Goal: Information Seeking & Learning: Learn about a topic

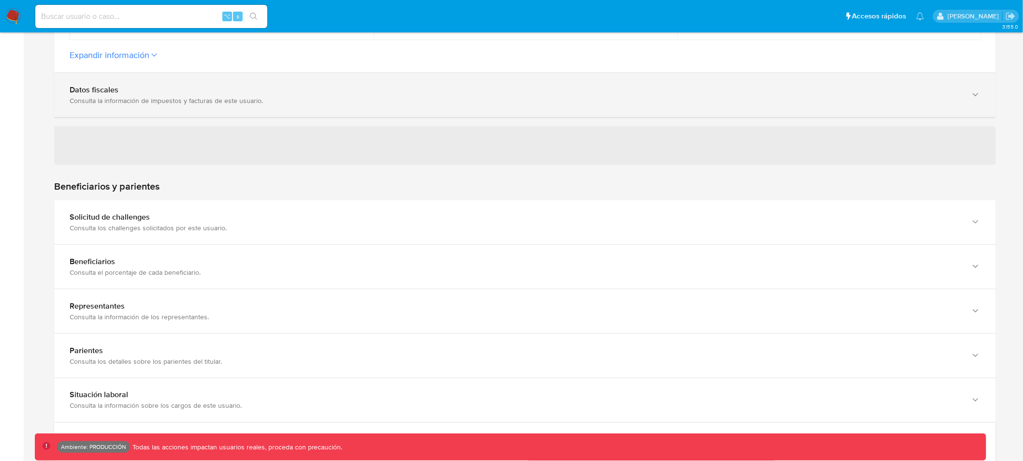
scroll to position [345, 0]
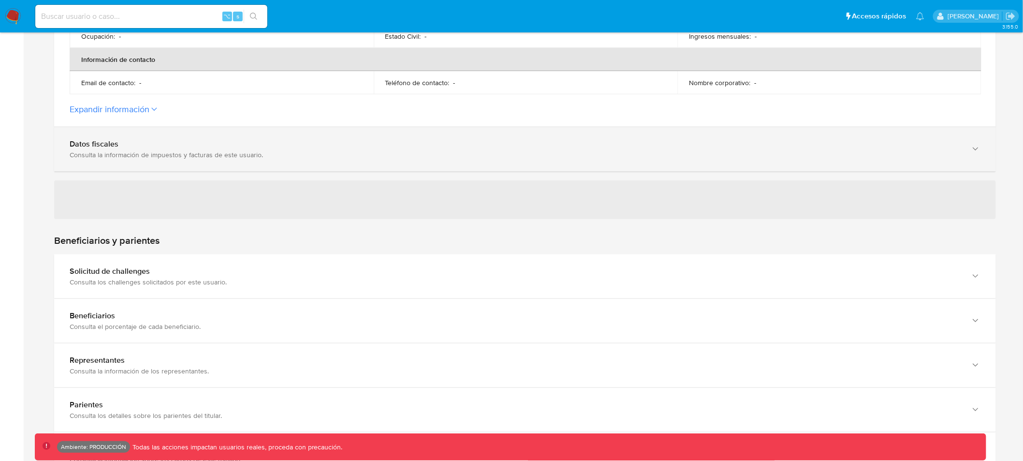
click at [978, 148] on icon "button" at bounding box center [975, 149] width 5 height 3
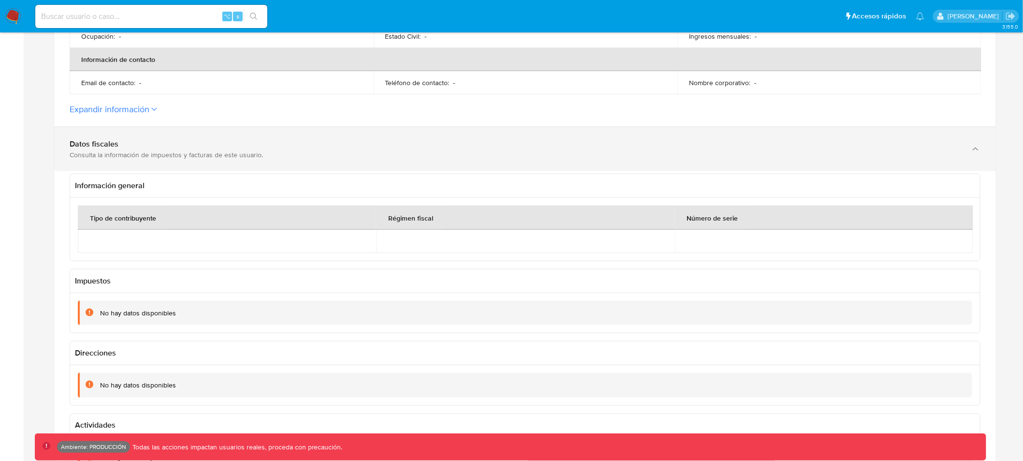
click at [978, 148] on icon "button" at bounding box center [976, 149] width 10 height 10
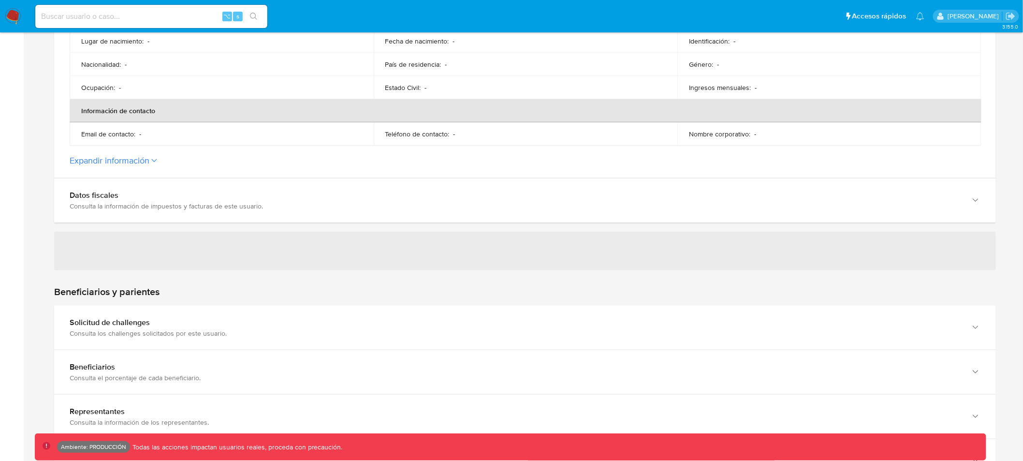
scroll to position [298, 0]
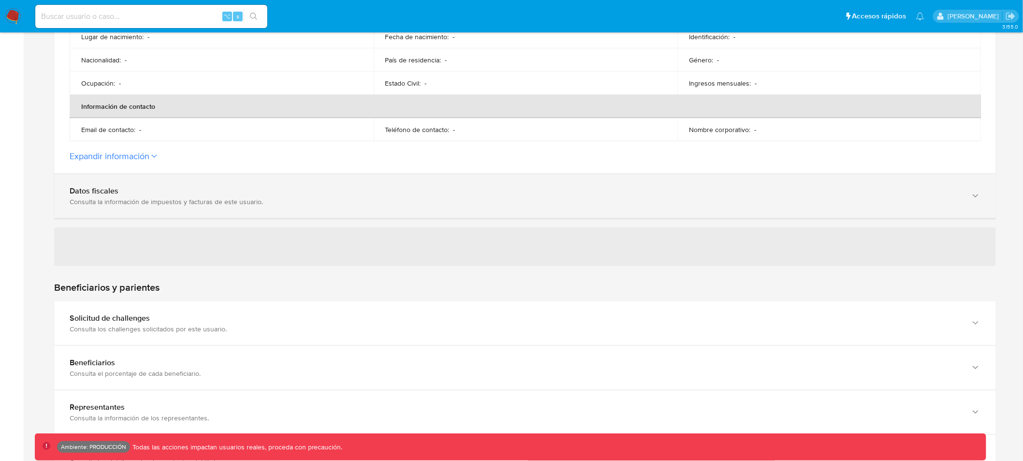
click at [489, 190] on div "Datos fiscales" at bounding box center [516, 191] width 892 height 10
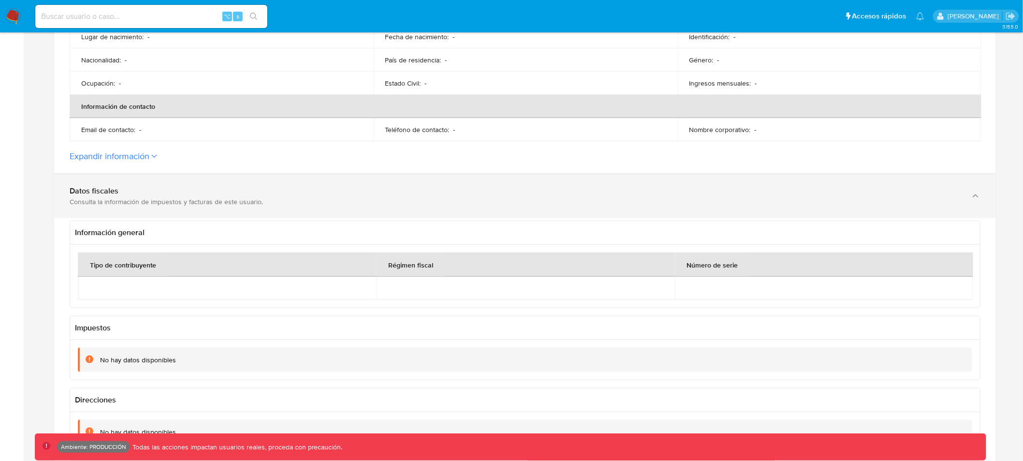
click at [489, 190] on div "Datos fiscales" at bounding box center [516, 191] width 892 height 10
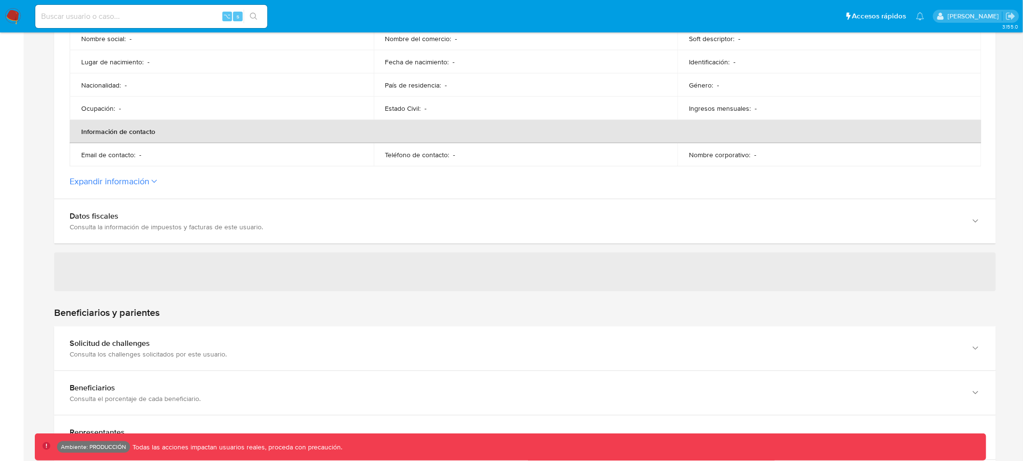
scroll to position [280, 0]
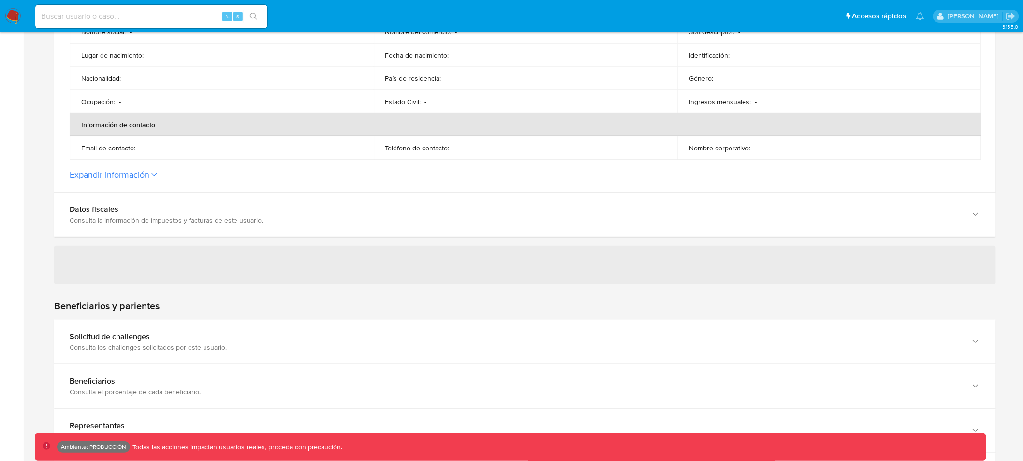
click at [155, 173] on icon at bounding box center [154, 175] width 6 height 4
click at [149, 173] on button "Expandir información" at bounding box center [110, 174] width 80 height 11
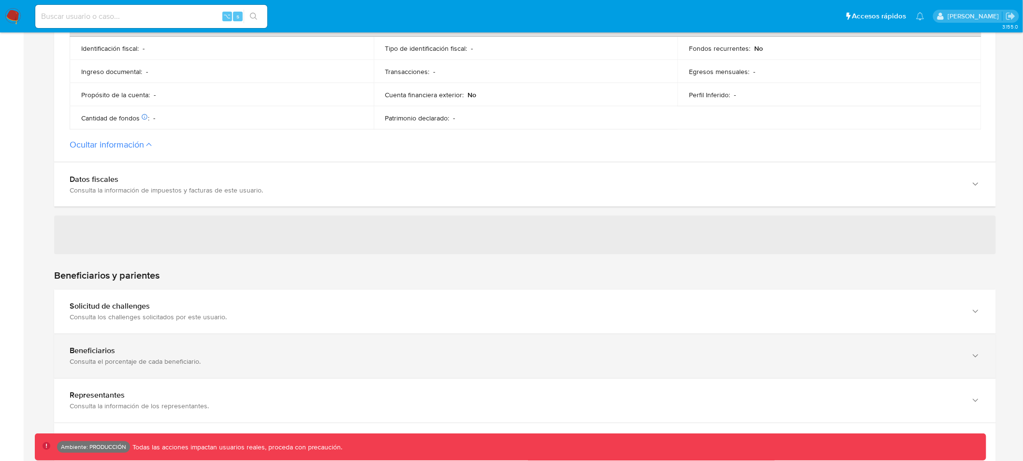
scroll to position [684, 0]
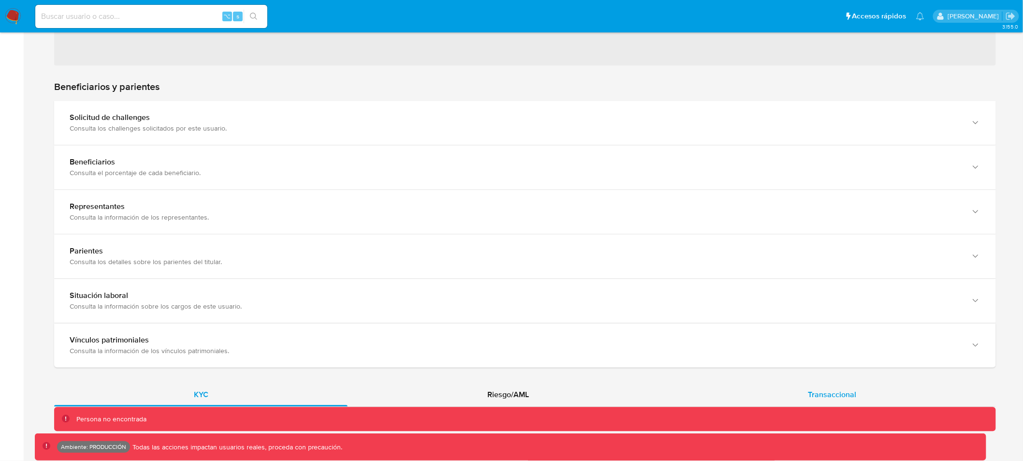
click at [844, 395] on span "Transaccional" at bounding box center [832, 394] width 48 height 11
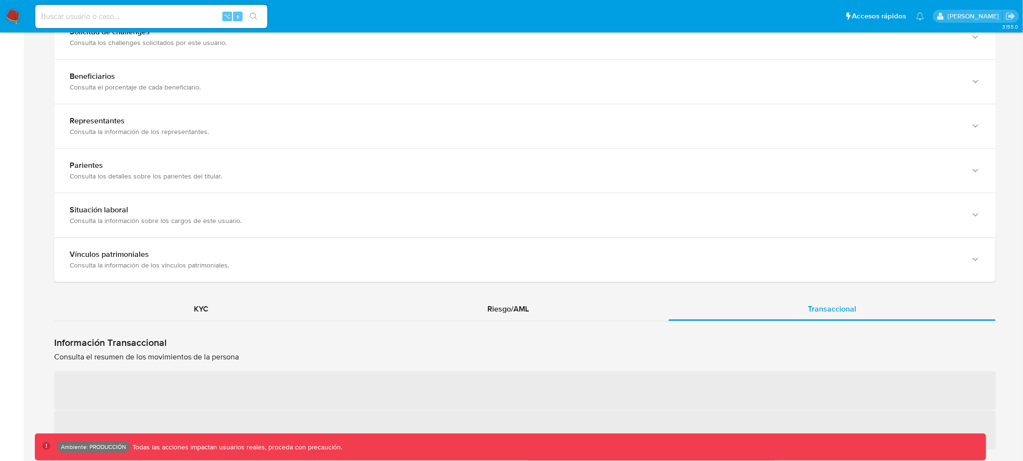
scroll to position [906, 0]
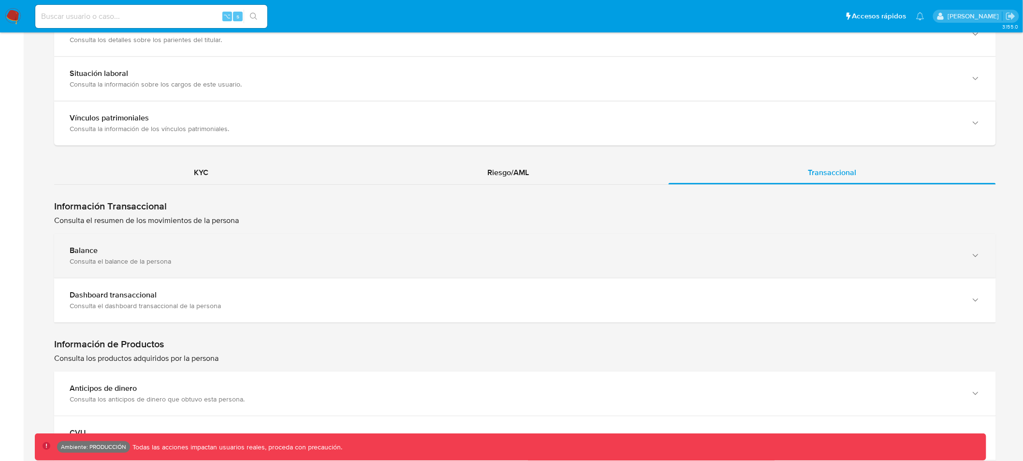
click at [343, 253] on div "Balance" at bounding box center [516, 251] width 892 height 10
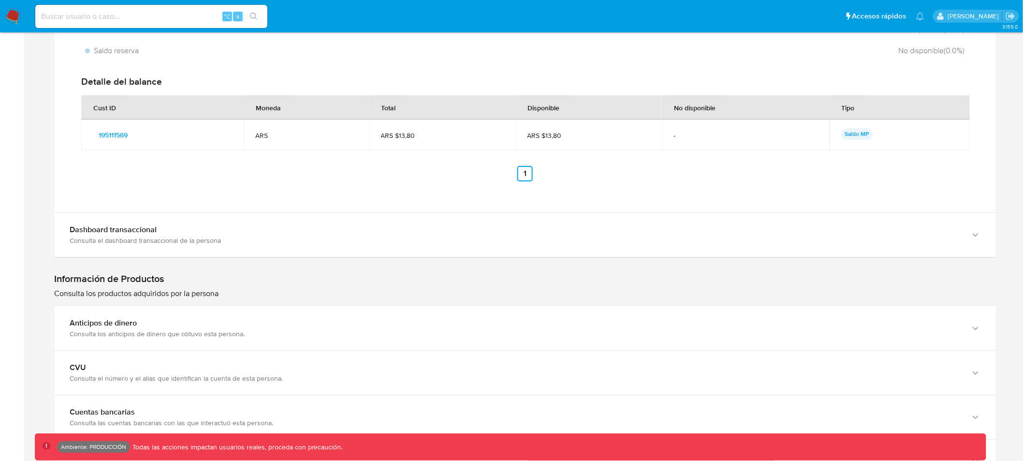
scroll to position [1331, 0]
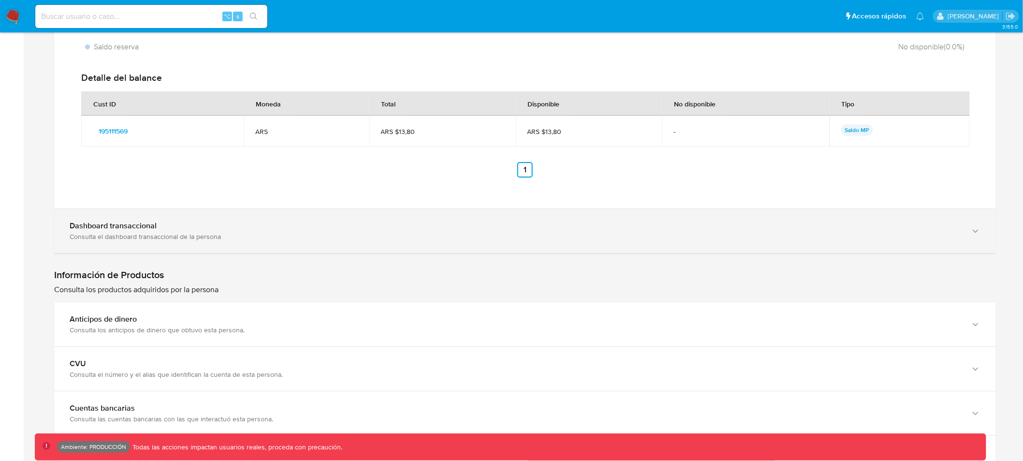
click at [338, 236] on div "Consulta el dashboard transaccional de la persona" at bounding box center [516, 236] width 892 height 9
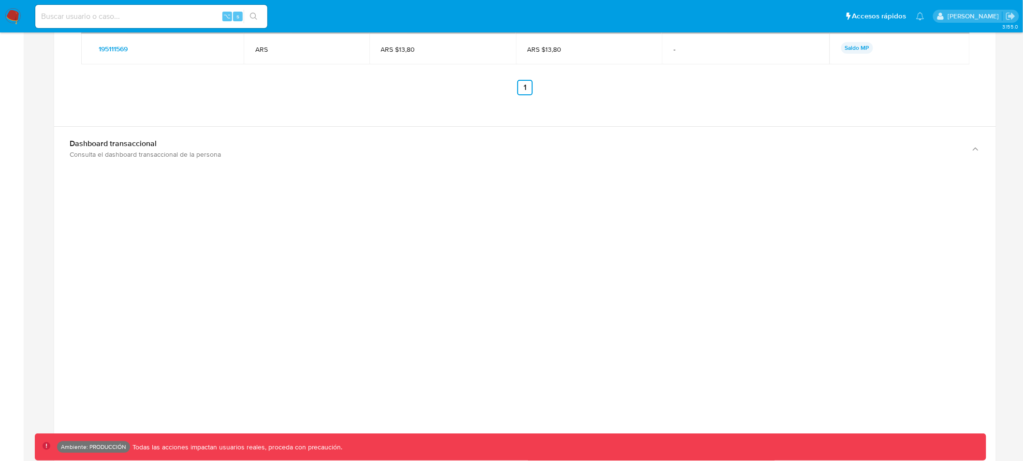
scroll to position [1426, 0]
